Goal: Task Accomplishment & Management: Manage account settings

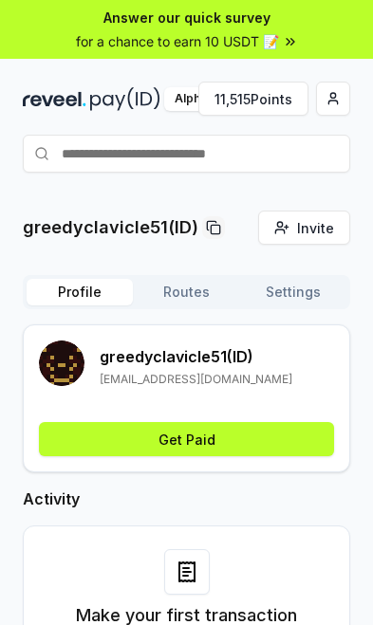
click at [315, 284] on button "Settings" at bounding box center [293, 292] width 106 height 27
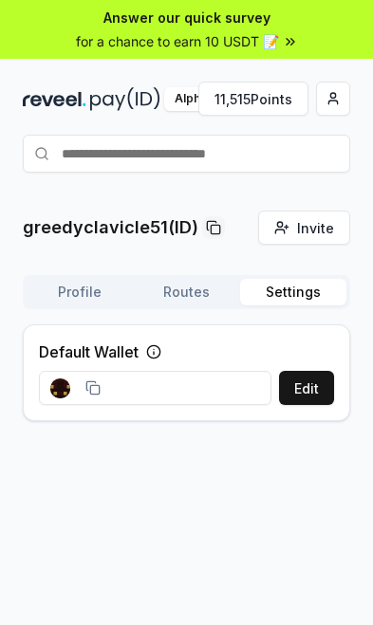
click at [67, 305] on button "Profile" at bounding box center [80, 292] width 106 height 27
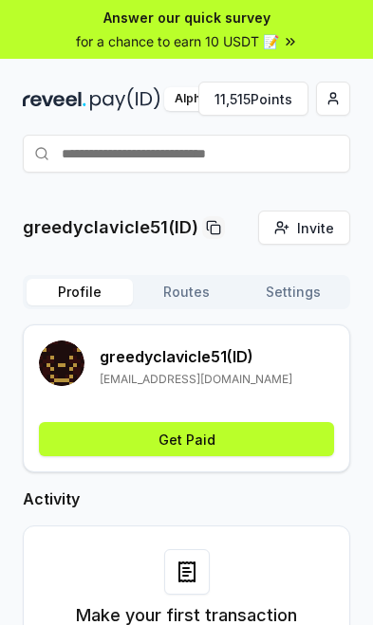
click at [348, 105] on button "button" at bounding box center [333, 99] width 34 height 34
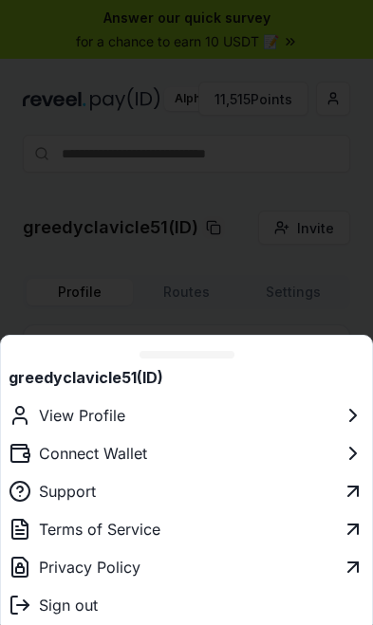
click at [293, 273] on div at bounding box center [186, 312] width 373 height 625
